Goal: Check status: Check status

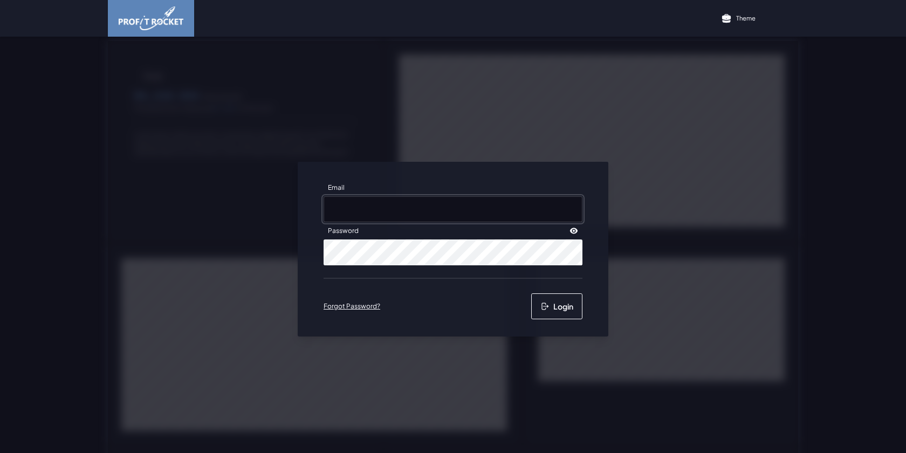
type input "rache@frozenbrands.co.za"
click at [549, 311] on button "Login" at bounding box center [556, 306] width 51 height 26
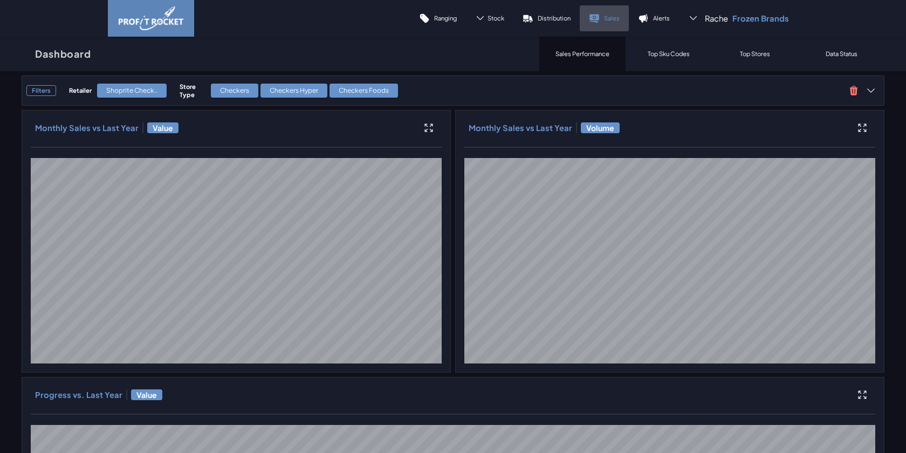
click at [621, 20] on link "Sales" at bounding box center [604, 18] width 49 height 26
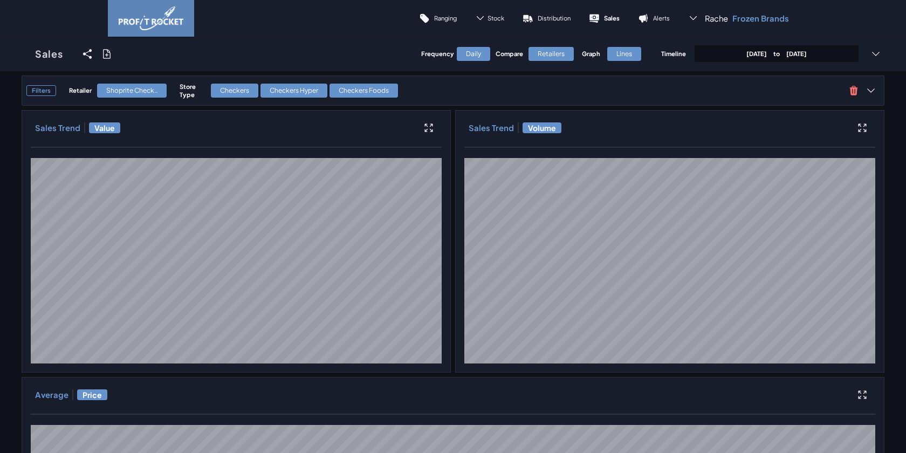
click at [822, 47] on div "April 24th, 2025 to September 30th, 2025" at bounding box center [777, 53] width 164 height 17
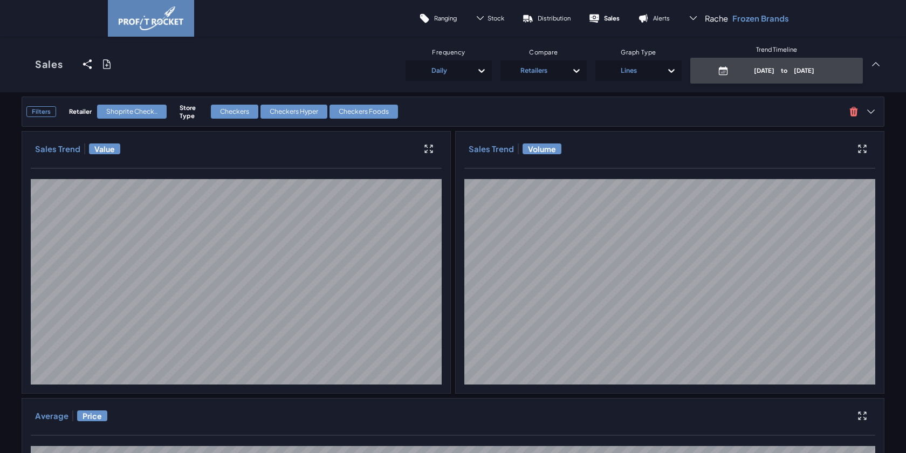
click at [826, 67] on p "April 24th, 2025 to September 30th, 2025" at bounding box center [784, 70] width 103 height 8
select select "8"
select select "2025"
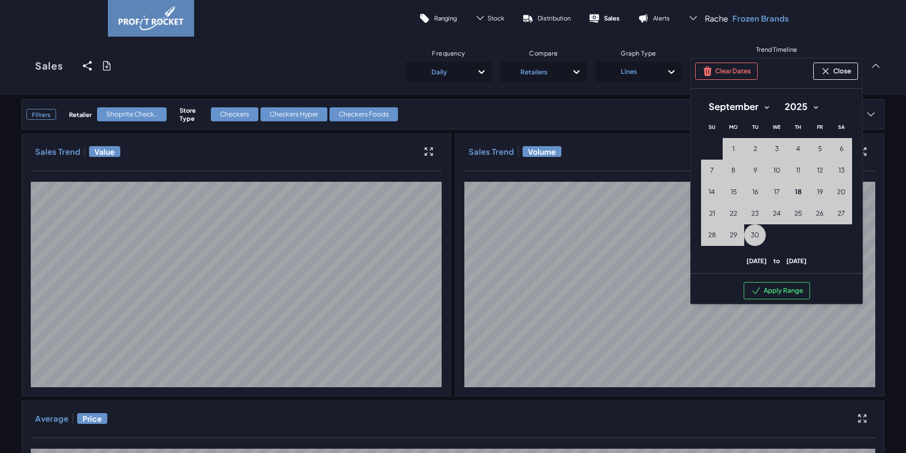
select select "10"
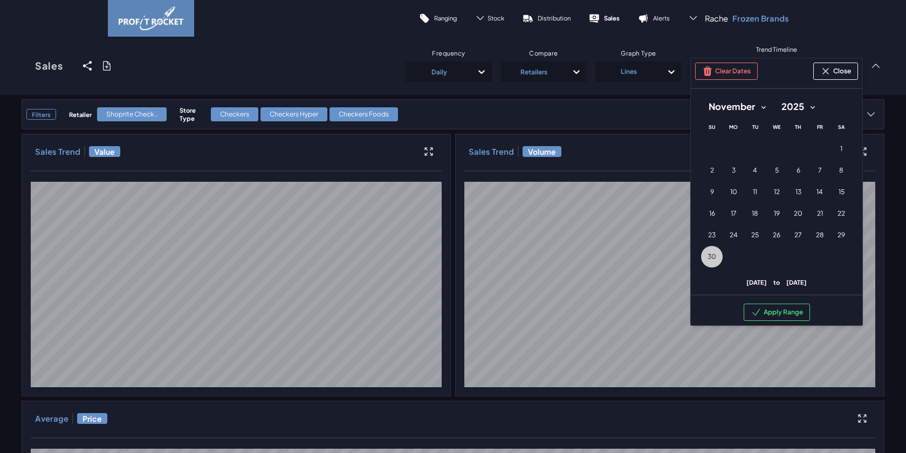
click at [709, 259] on span "30" at bounding box center [712, 256] width 9 height 9
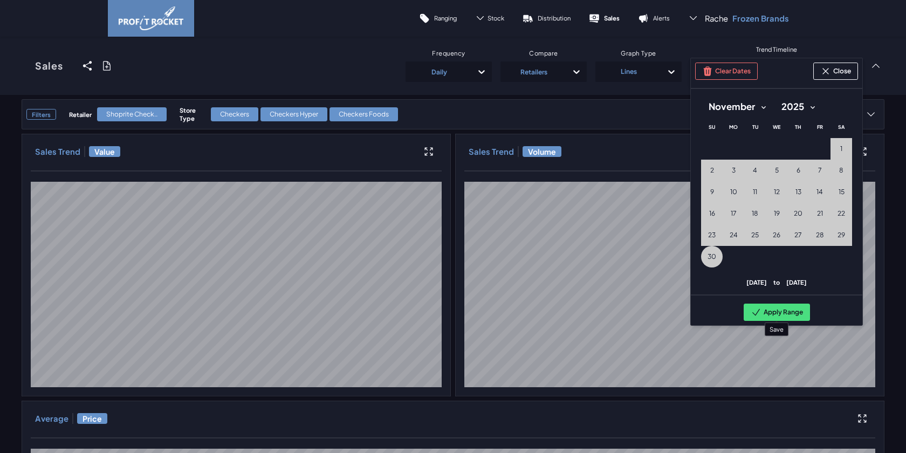
click at [770, 313] on button "Apply Range" at bounding box center [777, 312] width 66 height 17
